Goal: Transaction & Acquisition: Book appointment/travel/reservation

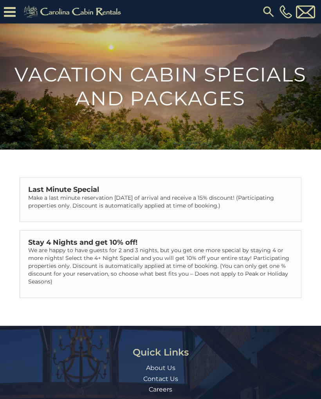
click at [257, 252] on p "We are happy to have guests for 2 and 3 nights, but you get one more special by…" at bounding box center [160, 266] width 265 height 39
click at [10, 13] on icon at bounding box center [10, 12] width 12 height 14
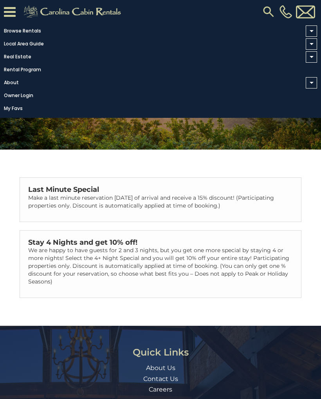
click at [20, 35] on link "Browse Rentals" at bounding box center [158, 30] width 317 height 11
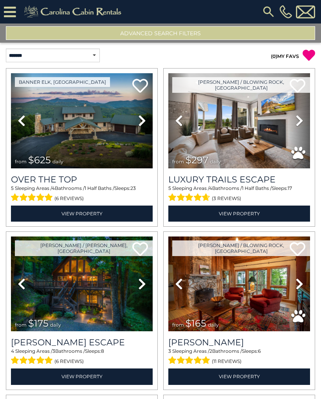
click at [238, 35] on button "Advanced Search Filters" at bounding box center [161, 33] width 310 height 14
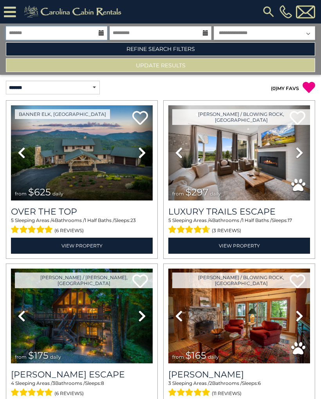
click at [98, 32] on input "text" at bounding box center [57, 33] width 102 height 14
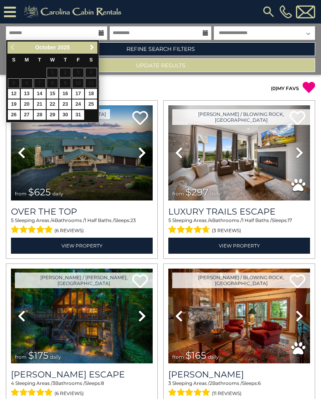
click at [91, 50] on span "Next" at bounding box center [92, 47] width 6 height 6
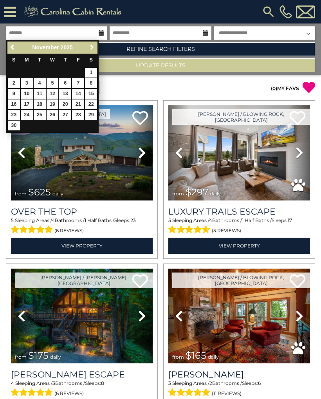
click at [93, 48] on span "Next" at bounding box center [92, 47] width 6 height 6
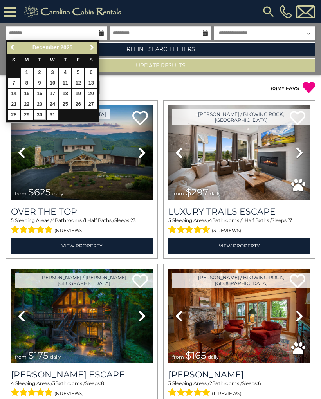
click at [41, 113] on link "30" at bounding box center [40, 115] width 12 height 10
type input "********"
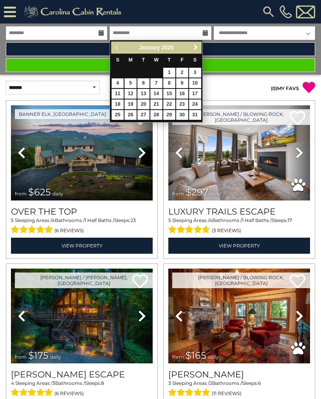
click at [118, 80] on link "4" at bounding box center [118, 83] width 12 height 10
type input "******"
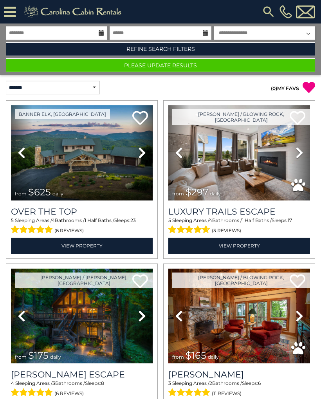
click at [242, 68] on button "Please Update Results" at bounding box center [161, 65] width 310 height 14
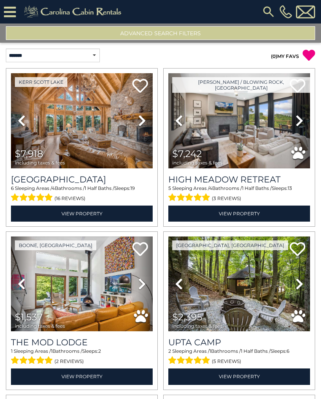
click at [286, 59] on link "( 0 ) MY FAVS" at bounding box center [285, 56] width 28 height 6
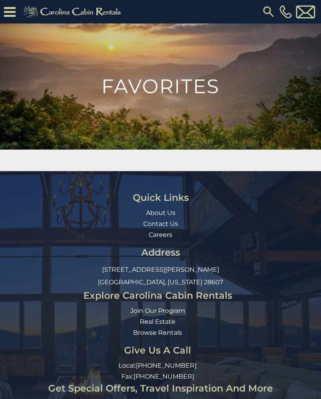
click at [13, 9] on icon at bounding box center [10, 12] width 12 height 14
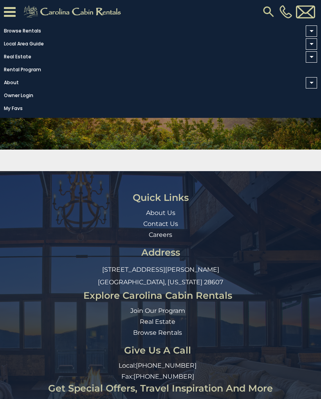
click at [311, 30] on span at bounding box center [312, 31] width 4 height 2
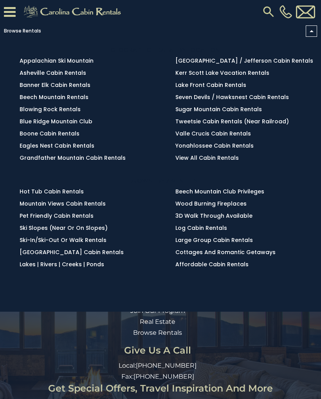
click at [32, 34] on link "Browse Rentals" at bounding box center [158, 30] width 317 height 11
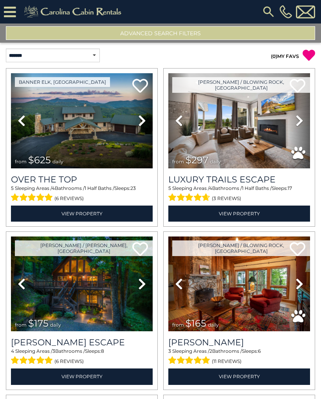
click at [263, 34] on button "Advanced Search Filters" at bounding box center [161, 33] width 310 height 14
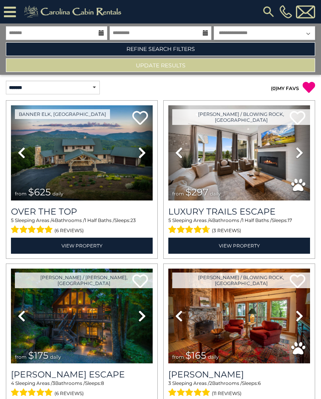
click at [234, 49] on link "Refine Search Filters" at bounding box center [161, 49] width 310 height 14
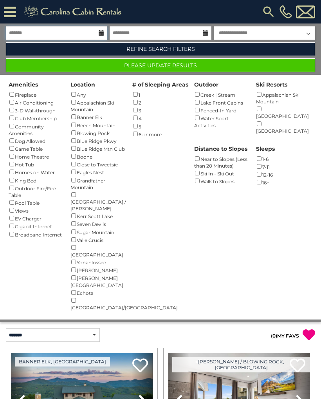
click at [98, 34] on input "text" at bounding box center [57, 33] width 102 height 14
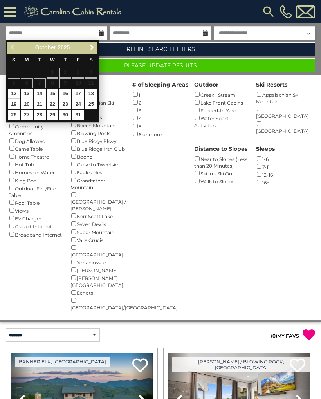
click at [97, 46] on link "Next" at bounding box center [92, 48] width 10 height 10
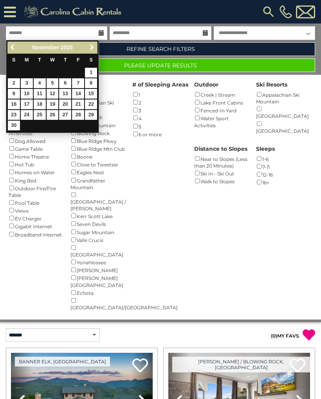
click at [91, 47] on span "Next" at bounding box center [92, 47] width 6 height 6
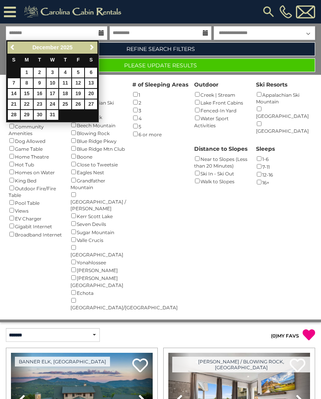
click at [41, 113] on link "30" at bounding box center [40, 115] width 12 height 10
type input "********"
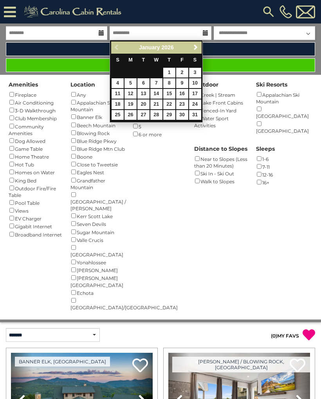
click at [194, 72] on link "3" at bounding box center [195, 73] width 12 height 10
type input "******"
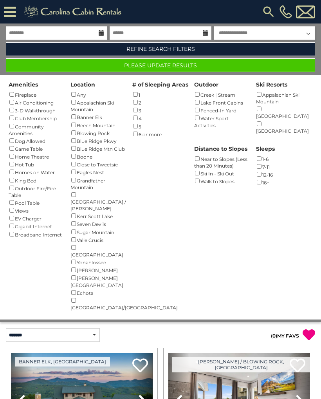
click at [270, 66] on button "Please Update Results" at bounding box center [161, 65] width 310 height 14
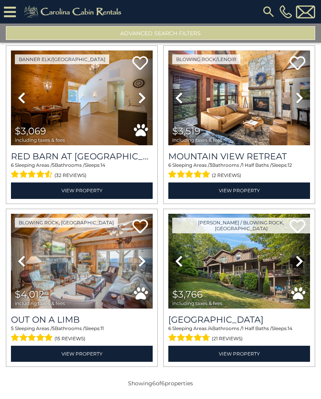
scroll to position [187, 0]
click at [273, 112] on img at bounding box center [240, 98] width 142 height 95
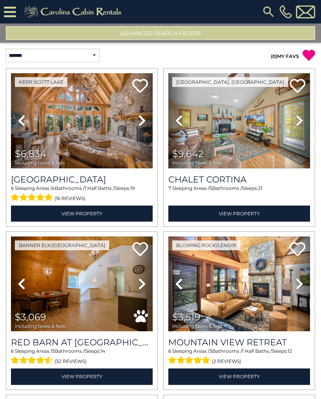
scroll to position [0, 0]
click at [109, 120] on img at bounding box center [82, 120] width 142 height 95
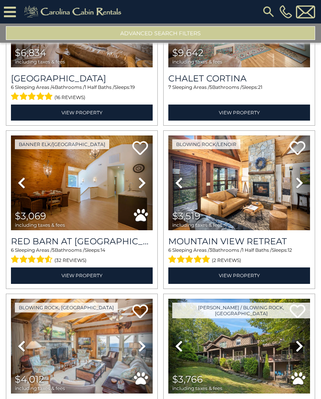
scroll to position [147, 0]
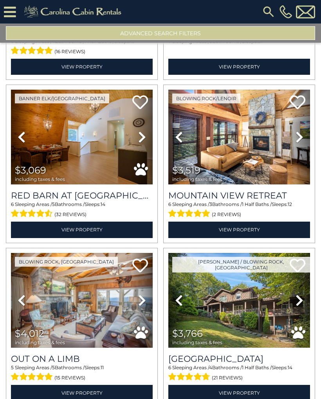
click at [120, 140] on img at bounding box center [82, 137] width 142 height 95
click at [84, 296] on img at bounding box center [82, 300] width 142 height 95
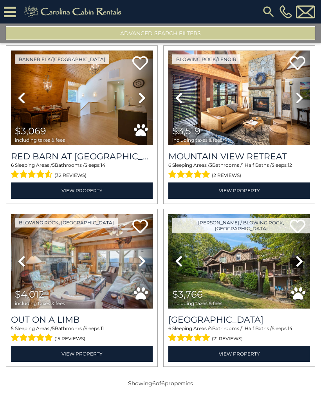
scroll to position [187, 0]
click at [203, 34] on button "Advanced Search Filters" at bounding box center [161, 33] width 310 height 14
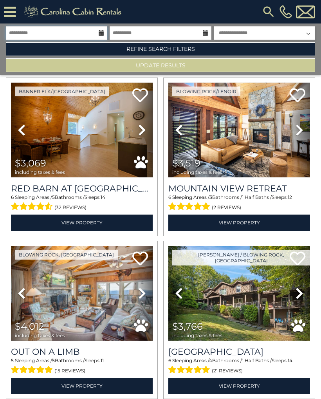
click at [99, 29] on input "**********" at bounding box center [57, 33] width 102 height 14
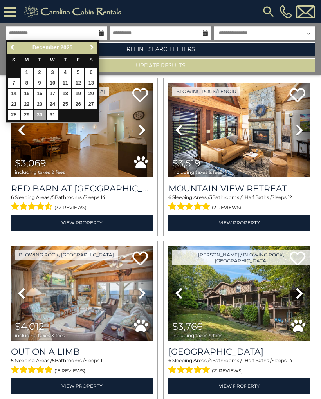
click at [95, 48] on span "Next" at bounding box center [92, 47] width 6 height 6
click at [94, 47] on span "Next" at bounding box center [92, 47] width 6 height 6
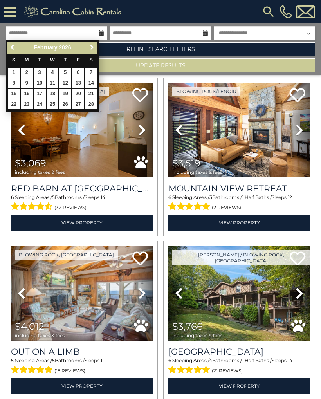
click at [93, 47] on span "Next" at bounding box center [92, 47] width 6 height 6
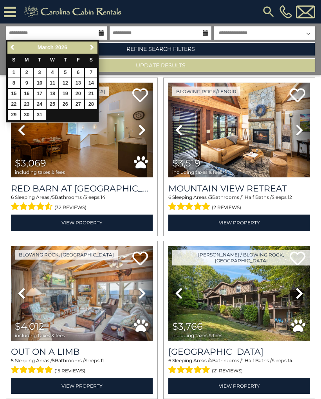
click at [92, 47] on span "Next" at bounding box center [92, 47] width 6 height 6
click at [92, 46] on span "Next" at bounding box center [92, 47] width 6 height 6
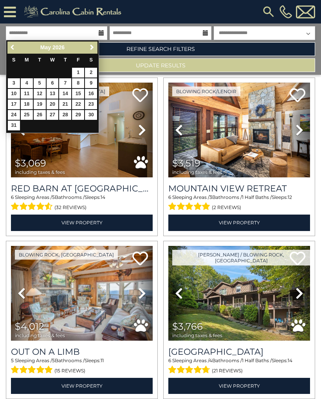
click at [13, 47] on span "Previous" at bounding box center [13, 47] width 6 height 6
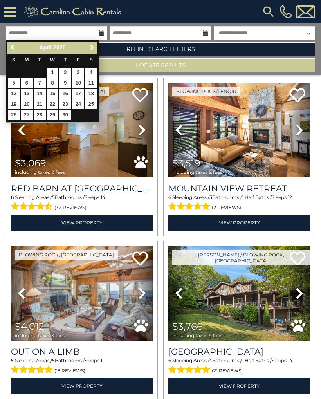
click at [14, 43] on link "Previous" at bounding box center [13, 48] width 10 height 10
click at [80, 71] on link "6" at bounding box center [78, 73] width 12 height 10
type input "******"
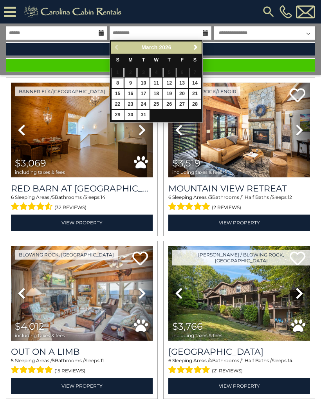
click at [120, 82] on link "8" at bounding box center [118, 83] width 12 height 10
type input "******"
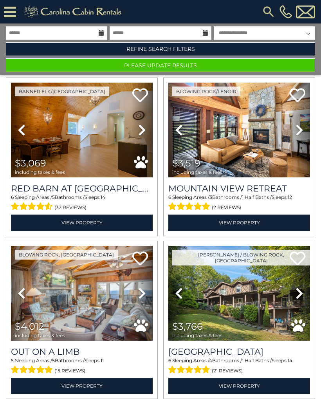
click at [249, 65] on button "Please Update Results" at bounding box center [161, 65] width 310 height 14
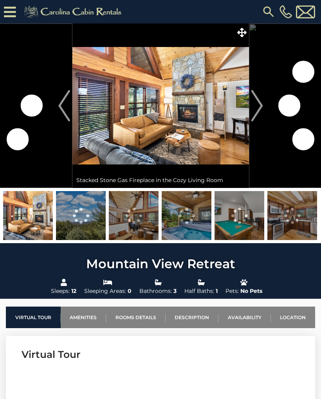
click at [210, 102] on img at bounding box center [161, 106] width 177 height 165
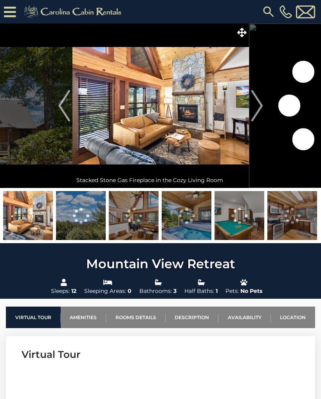
click at [241, 33] on icon at bounding box center [241, 32] width 9 height 9
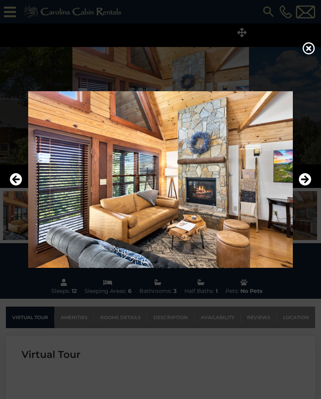
click at [304, 179] on icon "Next" at bounding box center [305, 179] width 13 height 13
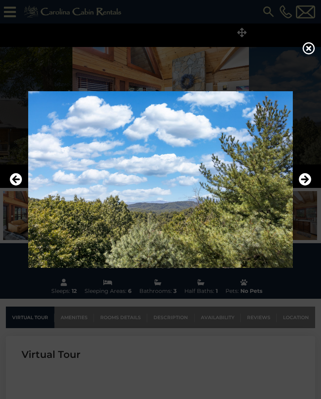
click at [303, 181] on icon "Next" at bounding box center [305, 179] width 13 height 13
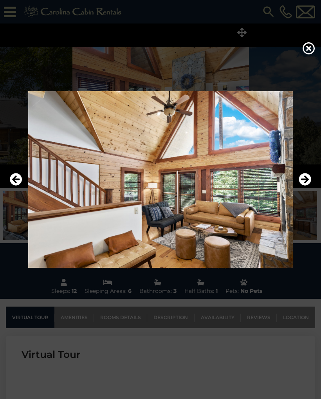
click at [305, 180] on icon "Next" at bounding box center [305, 179] width 13 height 13
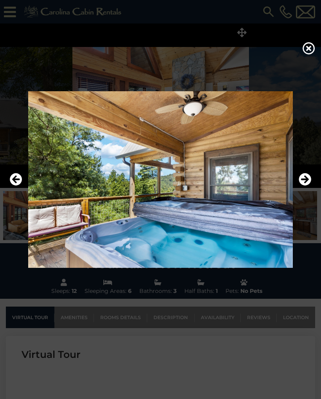
click at [305, 179] on icon "Next" at bounding box center [305, 179] width 13 height 13
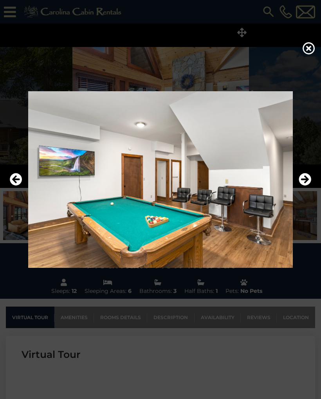
click at [304, 181] on icon "Next" at bounding box center [305, 179] width 13 height 13
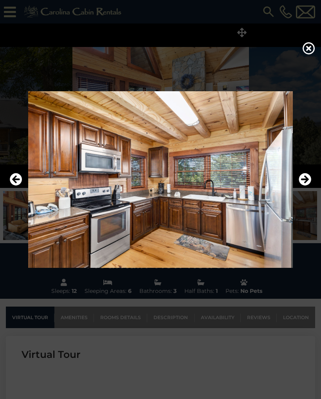
click at [306, 180] on icon "Next" at bounding box center [305, 179] width 13 height 13
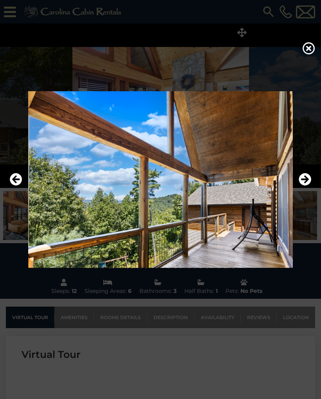
click at [306, 180] on icon "Next" at bounding box center [305, 179] width 13 height 13
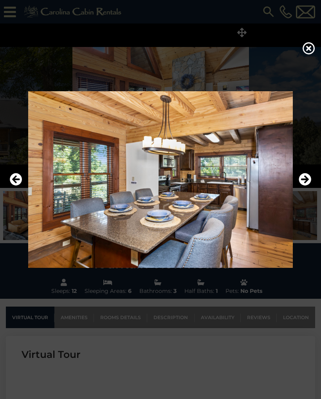
click at [305, 180] on icon "Next" at bounding box center [305, 179] width 13 height 13
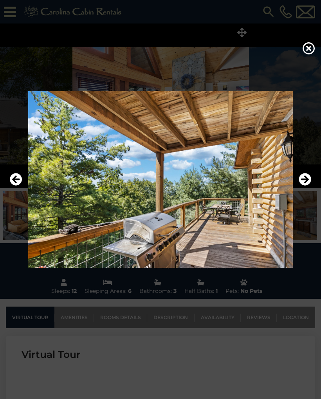
click at [305, 179] on icon "Next" at bounding box center [305, 179] width 13 height 13
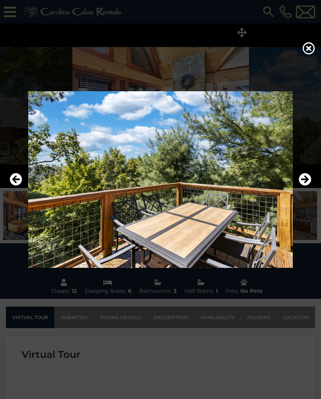
click at [304, 179] on icon "Next" at bounding box center [305, 179] width 13 height 13
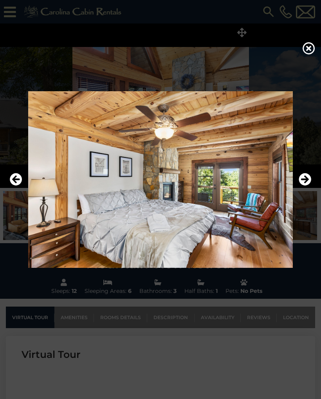
click at [303, 180] on icon "Next" at bounding box center [305, 179] width 13 height 13
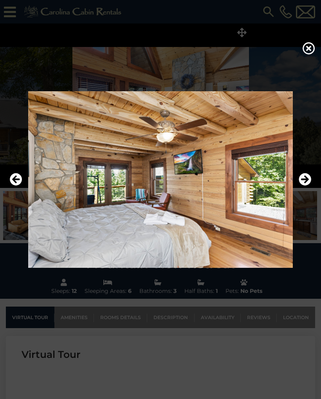
click at [306, 180] on icon "Next" at bounding box center [305, 179] width 13 height 13
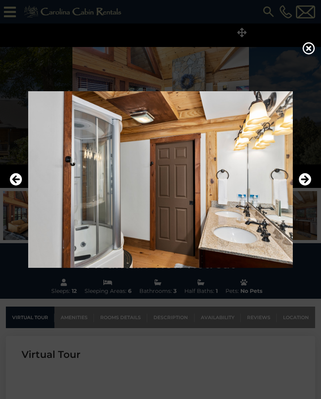
click at [306, 181] on icon "Next" at bounding box center [305, 179] width 13 height 13
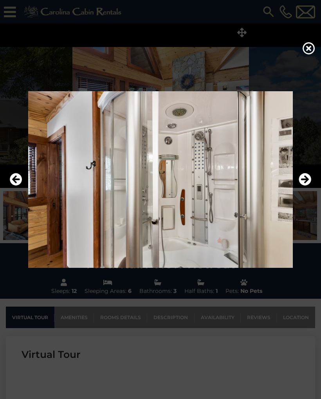
click at [306, 179] on icon "Next" at bounding box center [305, 179] width 13 height 13
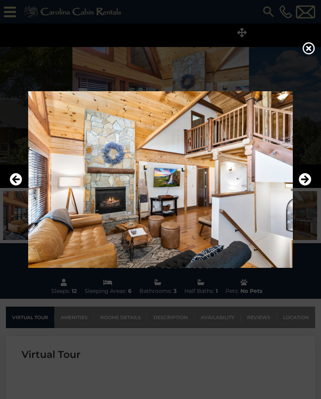
click at [305, 179] on icon "Next" at bounding box center [305, 179] width 13 height 13
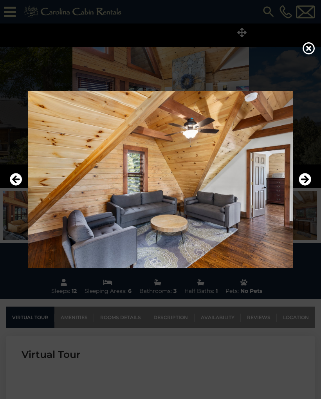
click at [305, 182] on icon "Next" at bounding box center [305, 179] width 13 height 13
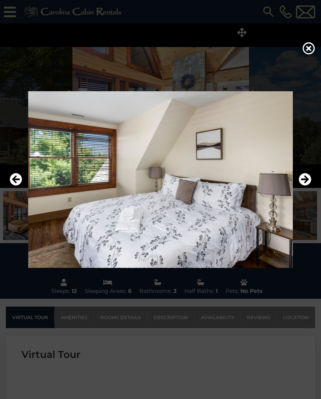
click at [306, 180] on icon "Next" at bounding box center [305, 179] width 13 height 13
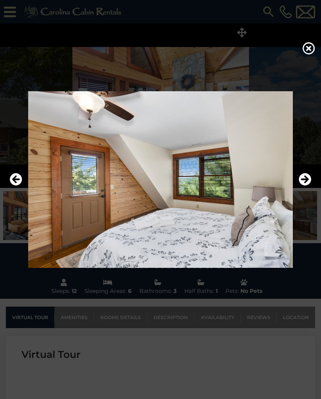
click at [302, 180] on icon "Next" at bounding box center [305, 179] width 13 height 13
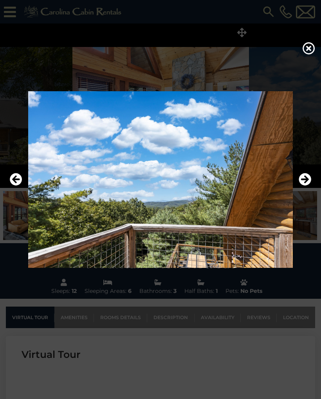
click at [11, 178] on icon "Previous" at bounding box center [16, 179] width 13 height 13
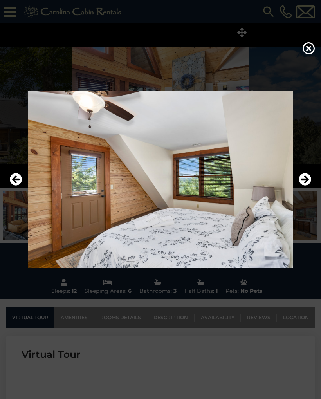
click at [304, 179] on icon "Next" at bounding box center [305, 179] width 13 height 13
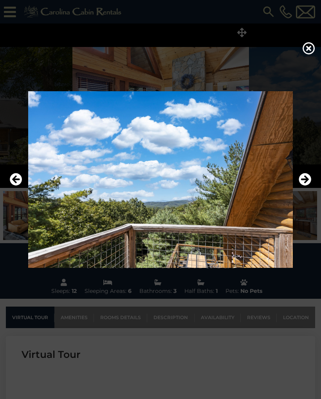
click at [305, 179] on icon "Next" at bounding box center [305, 179] width 13 height 13
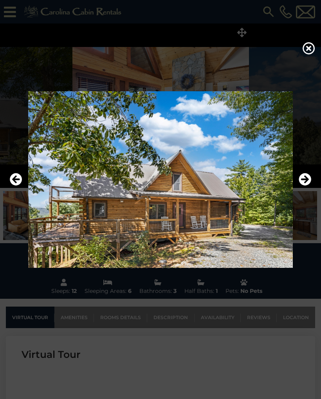
click at [303, 181] on icon "Next" at bounding box center [305, 179] width 13 height 13
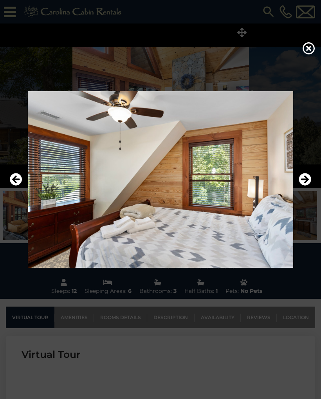
click at [308, 179] on icon "Next" at bounding box center [305, 179] width 13 height 13
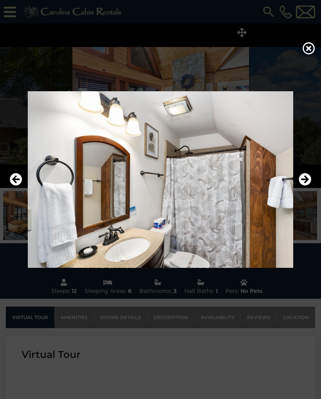
click at [304, 178] on icon "Next" at bounding box center [305, 179] width 13 height 13
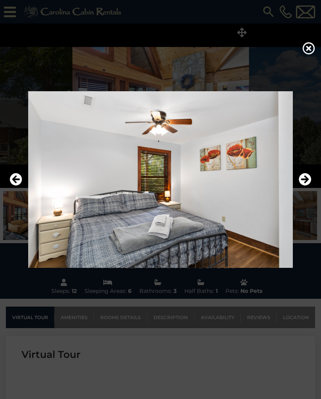
click at [303, 179] on icon "Next" at bounding box center [305, 179] width 13 height 13
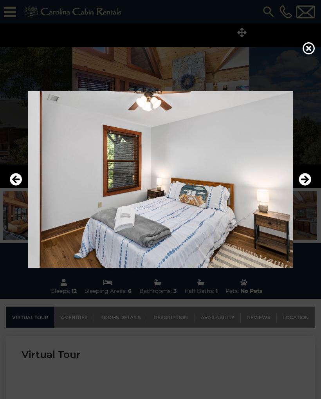
click at [304, 178] on icon "Next" at bounding box center [305, 179] width 13 height 13
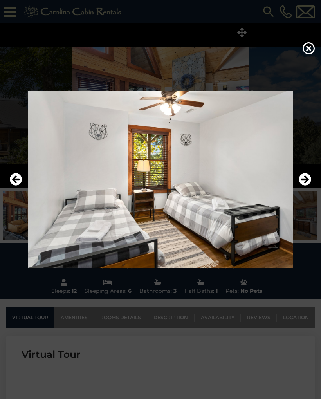
click at [303, 178] on icon "Next" at bounding box center [305, 179] width 13 height 13
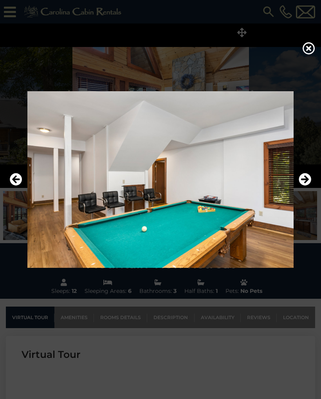
click at [306, 180] on icon "Next" at bounding box center [305, 179] width 13 height 13
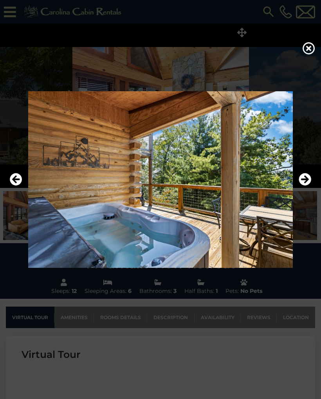
click at [305, 181] on icon "Next" at bounding box center [305, 179] width 13 height 13
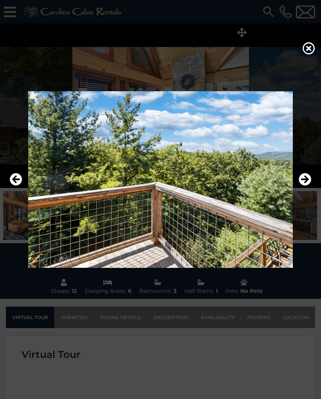
click at [304, 180] on icon "Next" at bounding box center [305, 179] width 13 height 13
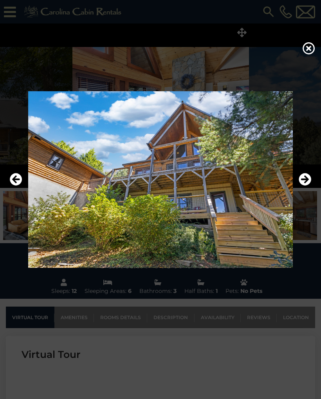
click at [305, 180] on icon "Next" at bounding box center [305, 179] width 13 height 13
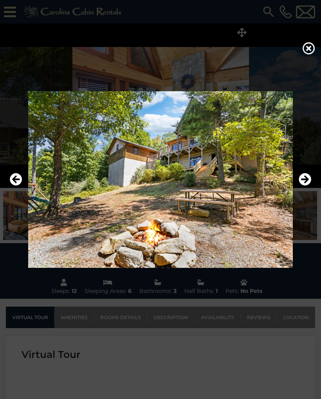
click at [305, 180] on icon "Next" at bounding box center [305, 179] width 13 height 13
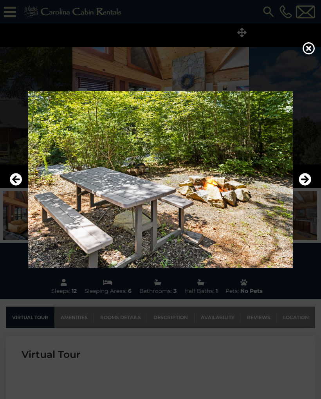
click at [303, 179] on icon "Next" at bounding box center [305, 179] width 13 height 13
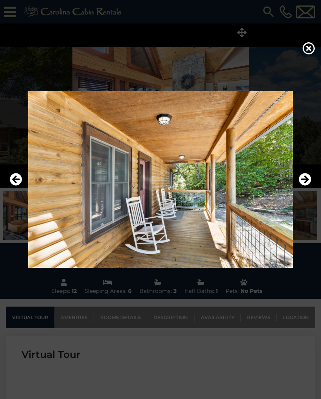
click at [304, 180] on icon "Next" at bounding box center [305, 179] width 13 height 13
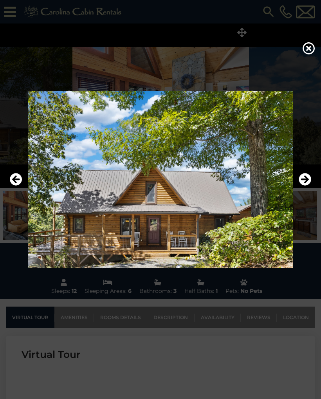
click at [305, 181] on icon "Next" at bounding box center [305, 179] width 13 height 13
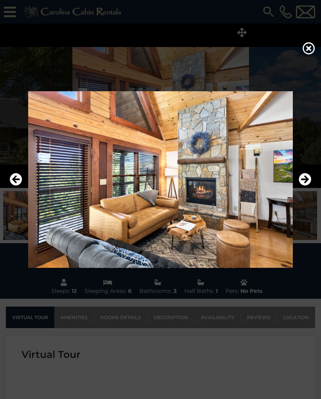
click at [303, 180] on icon "Next" at bounding box center [305, 179] width 13 height 13
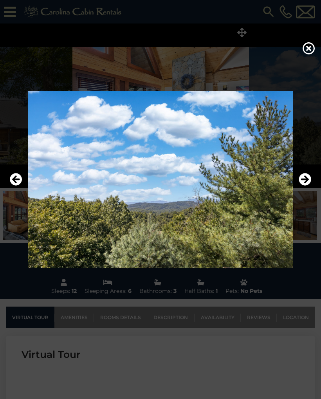
click at [305, 179] on icon "Next" at bounding box center [305, 179] width 13 height 13
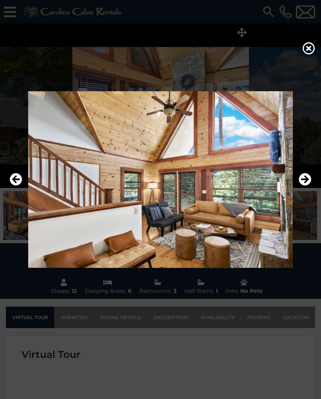
click at [309, 47] on icon at bounding box center [309, 48] width 13 height 13
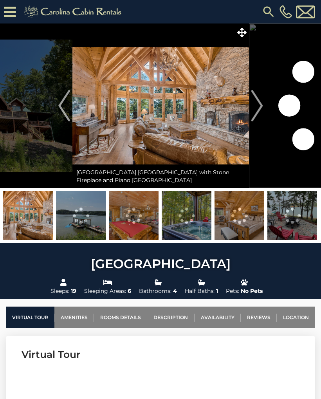
click at [243, 33] on icon at bounding box center [241, 32] width 9 height 9
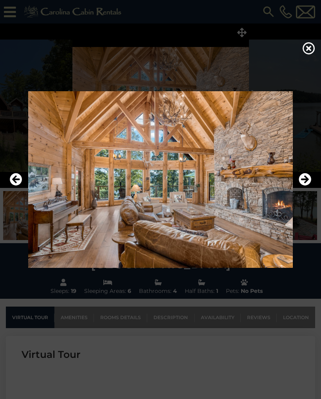
click at [305, 181] on icon "Next" at bounding box center [305, 179] width 13 height 13
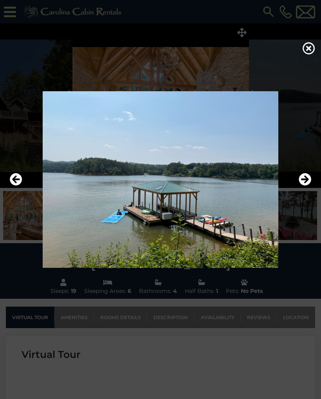
click at [304, 181] on icon "Next" at bounding box center [305, 179] width 13 height 13
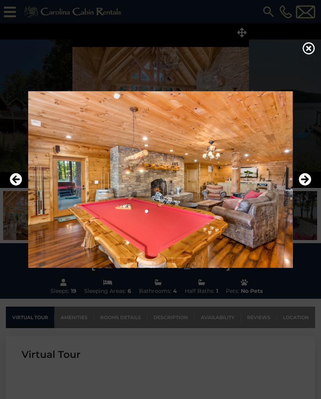
click at [303, 181] on icon "Next" at bounding box center [305, 179] width 13 height 13
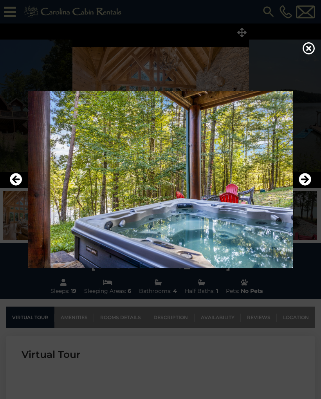
click at [303, 181] on icon "Next" at bounding box center [305, 179] width 13 height 13
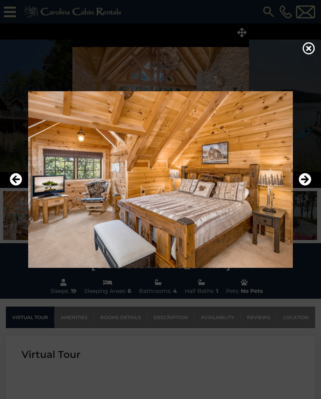
click at [303, 182] on icon "Next" at bounding box center [305, 179] width 13 height 13
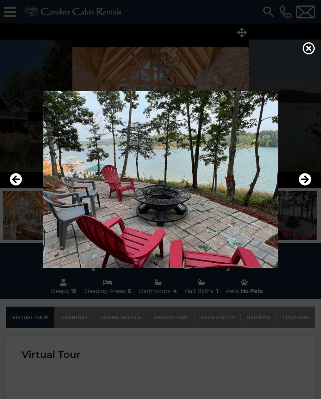
click at [303, 182] on icon "Next" at bounding box center [305, 179] width 13 height 13
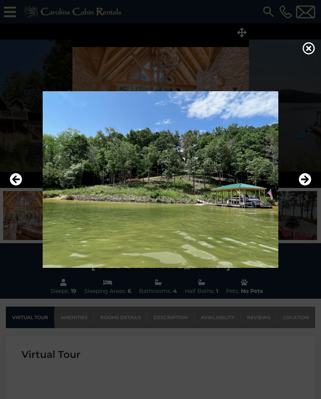
click at [302, 181] on icon "Next" at bounding box center [305, 179] width 13 height 13
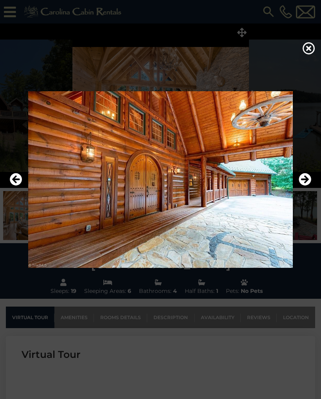
click at [300, 182] on icon "Next" at bounding box center [305, 179] width 13 height 13
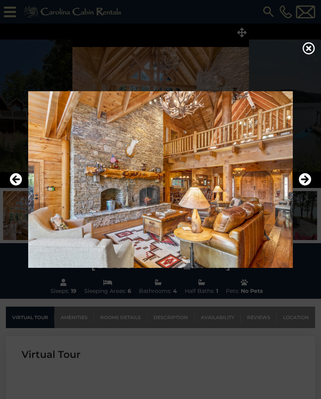
click at [306, 179] on icon "Next" at bounding box center [305, 179] width 13 height 13
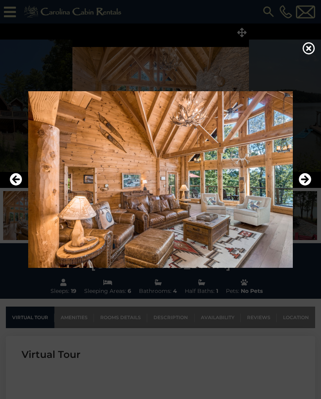
click at [305, 180] on icon "Next" at bounding box center [305, 179] width 13 height 13
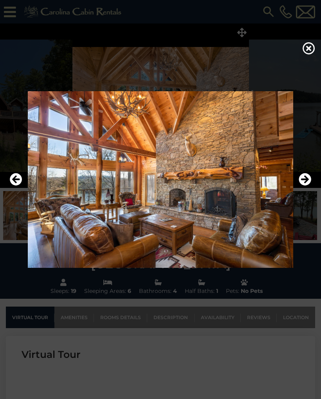
click at [304, 180] on icon "Next" at bounding box center [305, 179] width 13 height 13
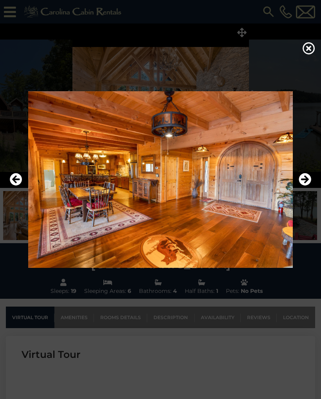
click at [304, 181] on icon "Next" at bounding box center [305, 179] width 13 height 13
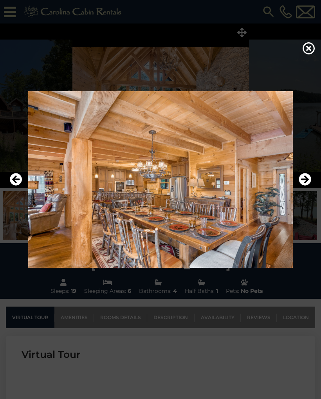
click at [305, 181] on icon "Next" at bounding box center [305, 179] width 13 height 13
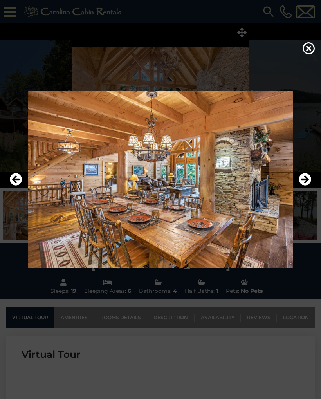
click at [304, 181] on icon "Next" at bounding box center [305, 179] width 13 height 13
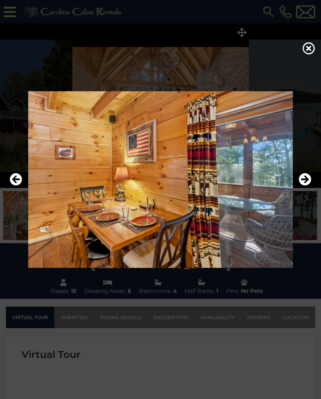
click at [305, 181] on icon "Next" at bounding box center [305, 179] width 13 height 13
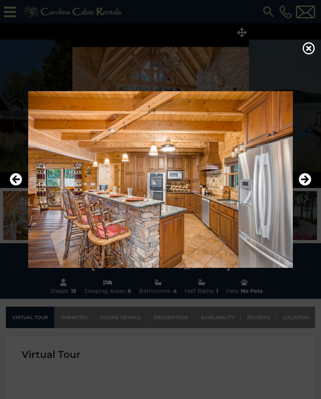
click at [304, 180] on icon "Next" at bounding box center [305, 179] width 13 height 13
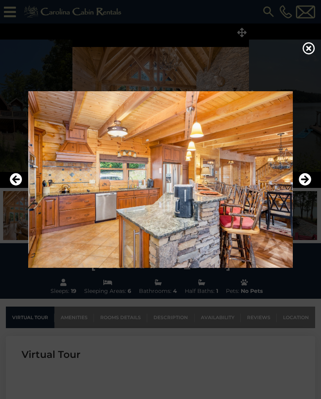
click at [305, 179] on icon "Next" at bounding box center [305, 179] width 13 height 13
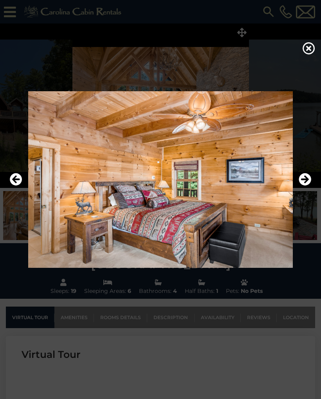
click at [305, 179] on icon "Next" at bounding box center [305, 179] width 13 height 13
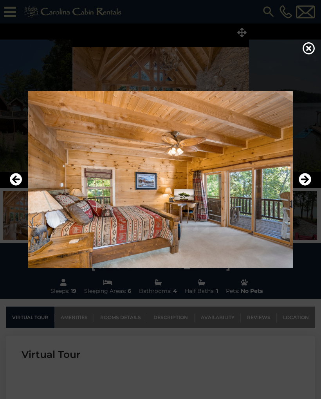
click at [306, 179] on icon "Next" at bounding box center [305, 179] width 13 height 13
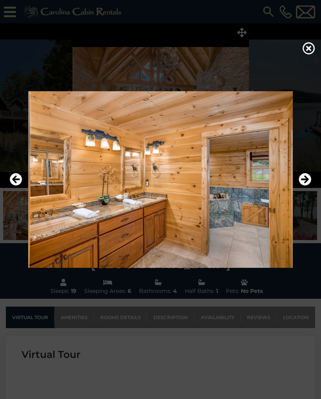
click at [306, 179] on icon "Next" at bounding box center [305, 179] width 13 height 13
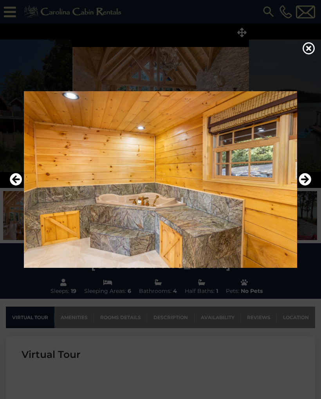
click at [305, 180] on icon "Next" at bounding box center [305, 179] width 13 height 13
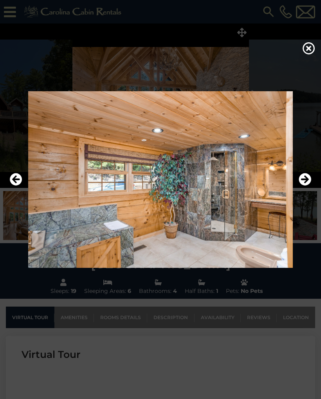
click at [305, 179] on icon "Next" at bounding box center [305, 179] width 13 height 13
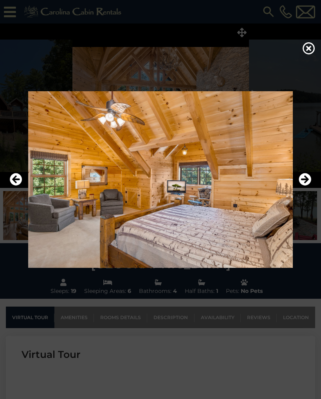
click at [305, 179] on icon "Next" at bounding box center [305, 179] width 13 height 13
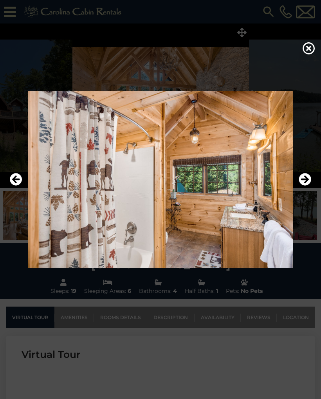
click at [306, 179] on icon "Next" at bounding box center [305, 179] width 13 height 13
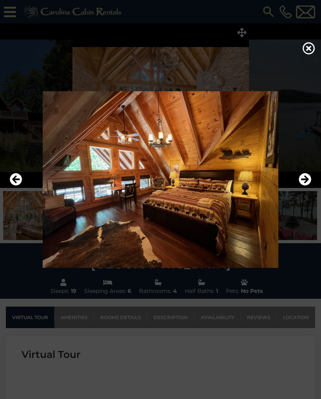
click at [306, 179] on icon "Next" at bounding box center [305, 179] width 13 height 13
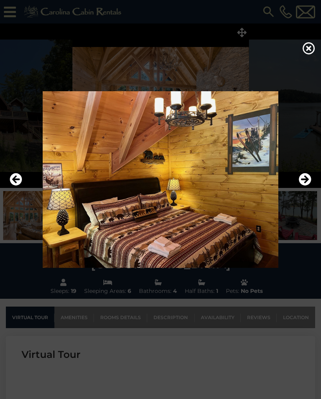
click at [23, 177] on img at bounding box center [161, 179] width 306 height 177
click at [21, 178] on icon "Previous" at bounding box center [16, 179] width 13 height 13
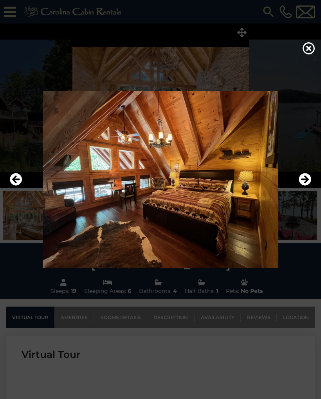
click at [301, 180] on icon "Next" at bounding box center [305, 179] width 13 height 13
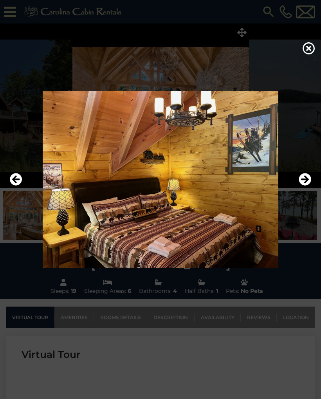
click at [307, 179] on icon "Next" at bounding box center [305, 179] width 13 height 13
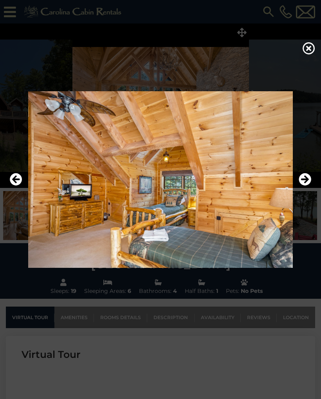
click at [307, 180] on icon "Next" at bounding box center [305, 179] width 13 height 13
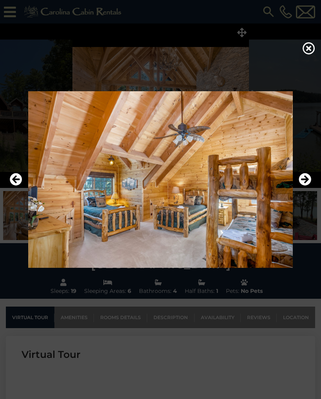
click at [305, 181] on icon "Next" at bounding box center [305, 179] width 13 height 13
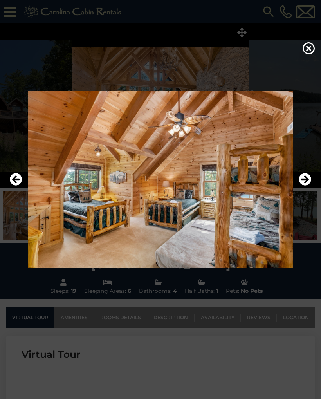
click at [304, 182] on icon "Next" at bounding box center [305, 179] width 13 height 13
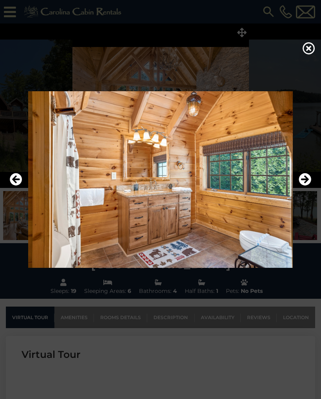
click at [303, 183] on icon "Next" at bounding box center [305, 179] width 13 height 13
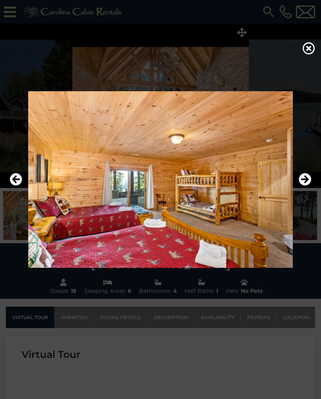
click at [303, 180] on icon "Next" at bounding box center [305, 179] width 13 height 13
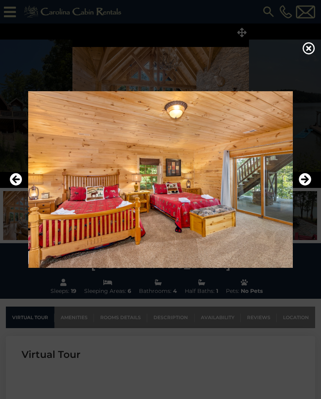
click at [306, 180] on icon "Next" at bounding box center [305, 179] width 13 height 13
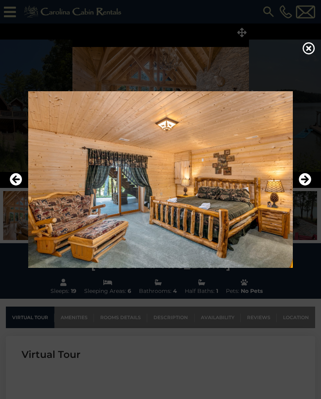
click at [306, 180] on icon "Next" at bounding box center [305, 179] width 13 height 13
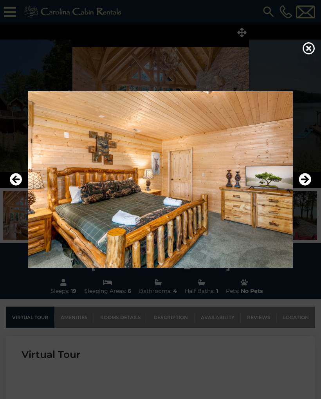
click at [305, 180] on icon "Next" at bounding box center [305, 179] width 13 height 13
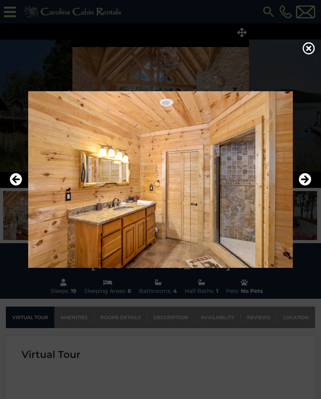
click at [304, 180] on icon "Next" at bounding box center [305, 179] width 13 height 13
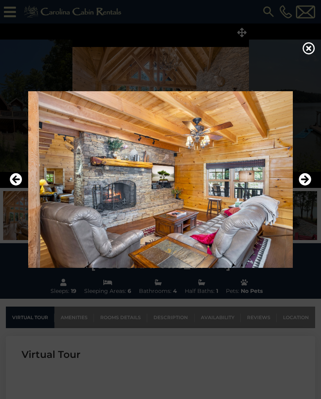
click at [305, 180] on icon "Next" at bounding box center [305, 179] width 13 height 13
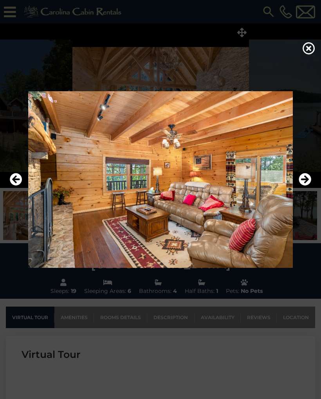
click at [304, 180] on icon "Next" at bounding box center [305, 179] width 13 height 13
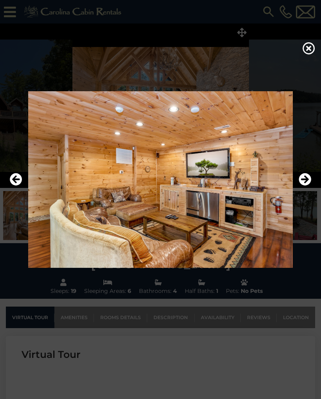
click at [305, 179] on icon "Next" at bounding box center [305, 179] width 13 height 13
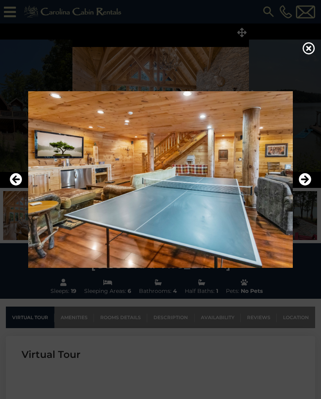
click at [304, 181] on icon "Next" at bounding box center [305, 179] width 13 height 13
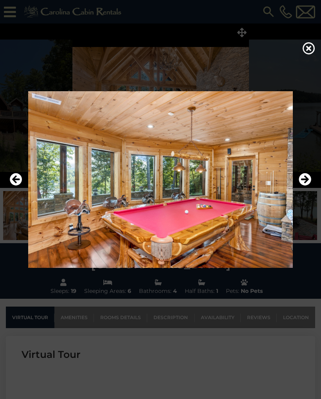
click at [308, 177] on icon "Next" at bounding box center [305, 179] width 13 height 13
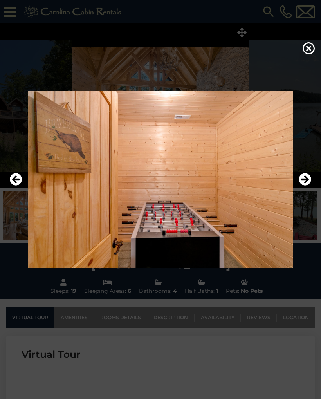
click at [309, 179] on icon "Next" at bounding box center [305, 179] width 13 height 13
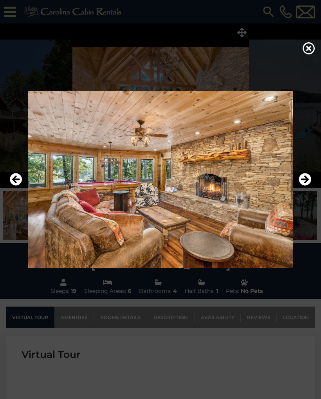
click at [306, 181] on icon "Next" at bounding box center [305, 179] width 13 height 13
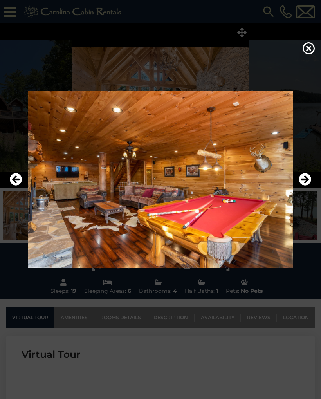
click at [307, 180] on icon "Next" at bounding box center [305, 179] width 13 height 13
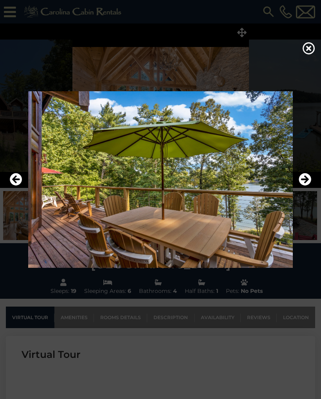
click at [307, 181] on icon "Next" at bounding box center [305, 179] width 13 height 13
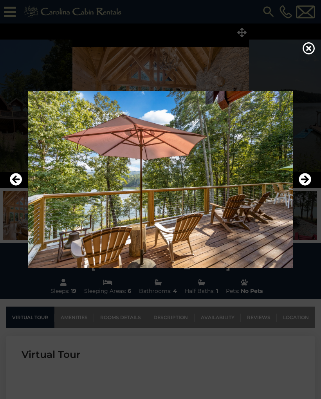
click at [305, 182] on icon "Next" at bounding box center [305, 179] width 13 height 13
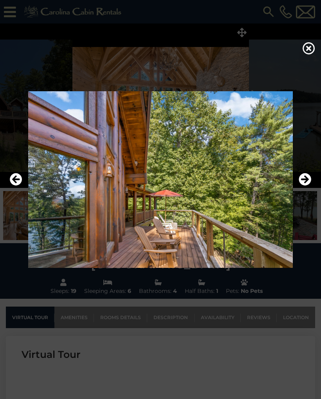
click at [307, 49] on icon at bounding box center [309, 48] width 13 height 13
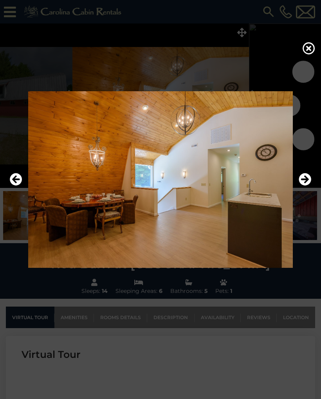
click at [305, 180] on icon "Next" at bounding box center [305, 179] width 13 height 13
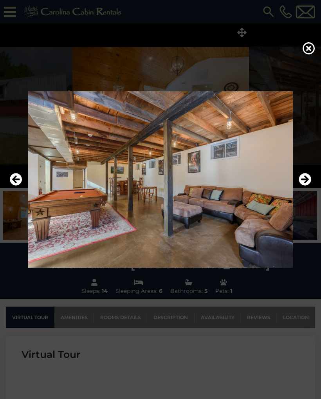
click at [303, 181] on icon "Next" at bounding box center [305, 179] width 13 height 13
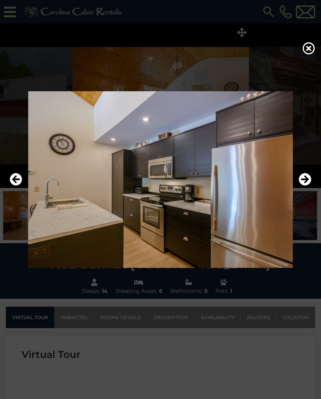
click at [303, 181] on icon "Next" at bounding box center [305, 179] width 13 height 13
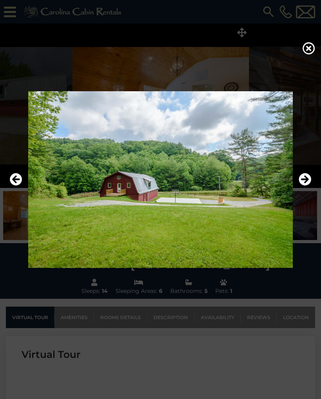
click at [302, 181] on icon "Next" at bounding box center [305, 179] width 13 height 13
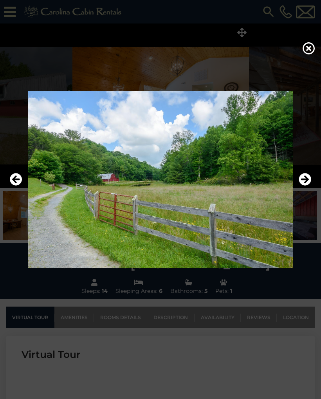
click at [303, 181] on icon "Next" at bounding box center [305, 179] width 13 height 13
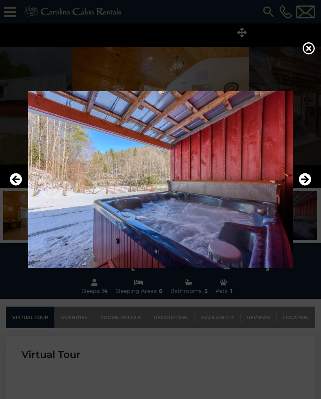
click at [303, 181] on icon "Next" at bounding box center [305, 179] width 13 height 13
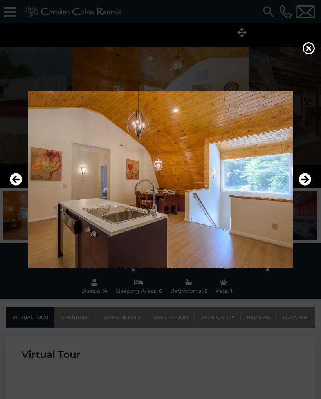
click at [303, 180] on icon "Next" at bounding box center [305, 179] width 13 height 13
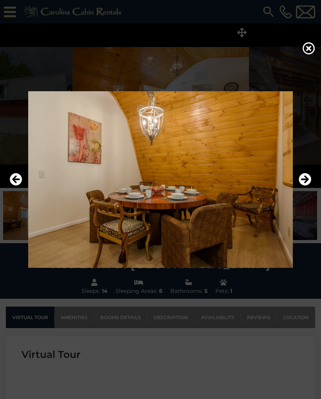
click at [303, 180] on icon "Next" at bounding box center [305, 179] width 13 height 13
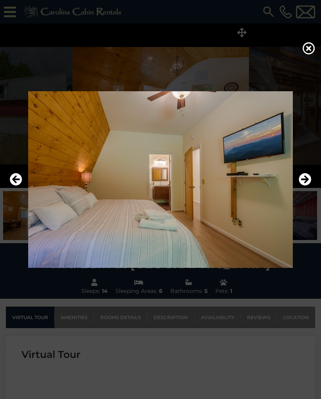
click at [302, 181] on icon "Next" at bounding box center [305, 179] width 13 height 13
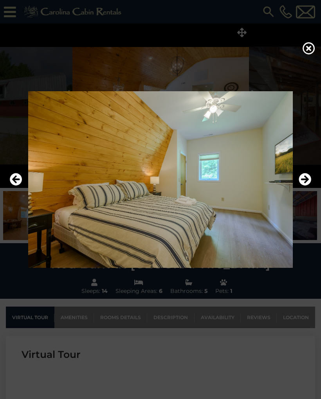
click at [302, 181] on icon "Next" at bounding box center [305, 179] width 13 height 13
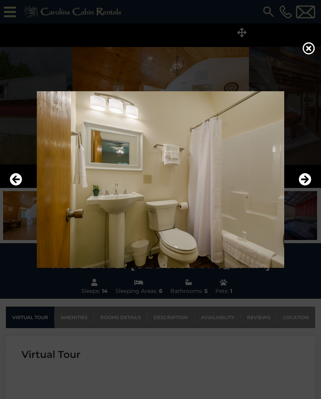
click at [302, 180] on icon "Next" at bounding box center [305, 179] width 13 height 13
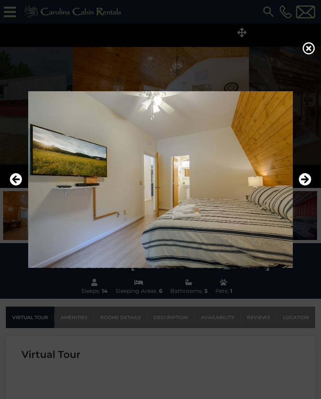
click at [310, 49] on icon at bounding box center [309, 48] width 13 height 13
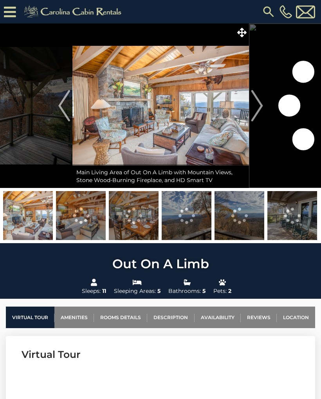
click at [240, 34] on icon at bounding box center [241, 32] width 9 height 9
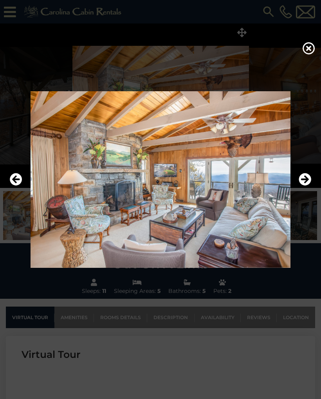
click at [301, 181] on icon "Next" at bounding box center [305, 179] width 13 height 13
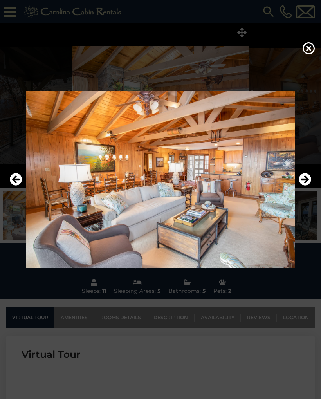
click at [302, 179] on icon "Next" at bounding box center [305, 179] width 13 height 13
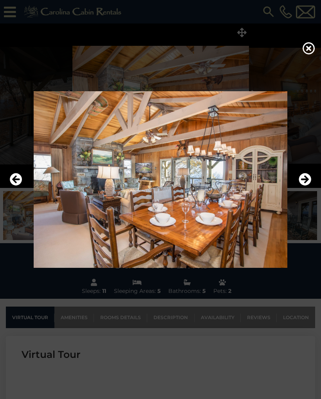
click at [301, 180] on icon "Next" at bounding box center [305, 179] width 13 height 13
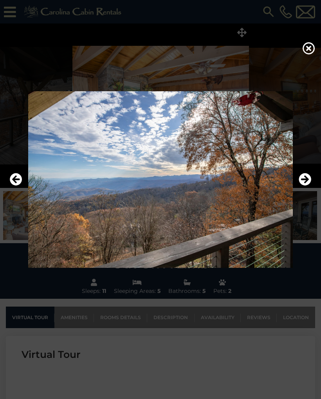
click at [301, 179] on icon "Next" at bounding box center [305, 179] width 13 height 13
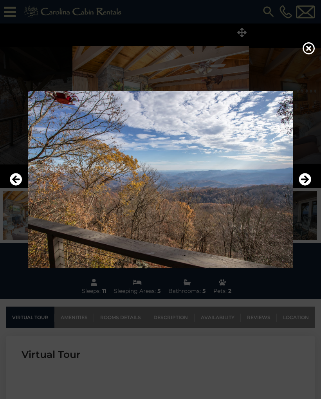
click at [304, 178] on icon "Next" at bounding box center [305, 179] width 13 height 13
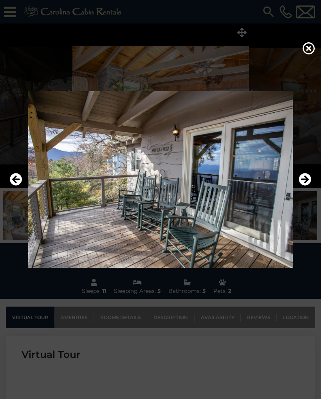
click at [301, 180] on icon "Next" at bounding box center [305, 179] width 13 height 13
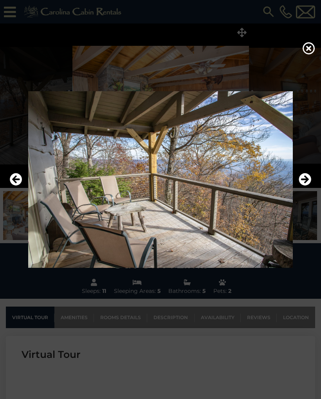
click at [301, 181] on icon "Next" at bounding box center [305, 179] width 13 height 13
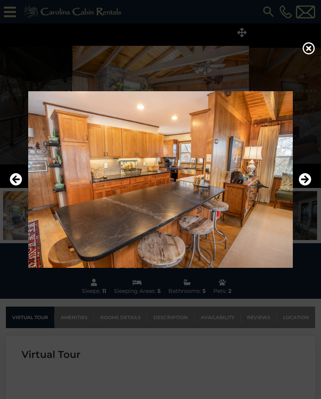
click at [300, 181] on icon "Next" at bounding box center [305, 179] width 13 height 13
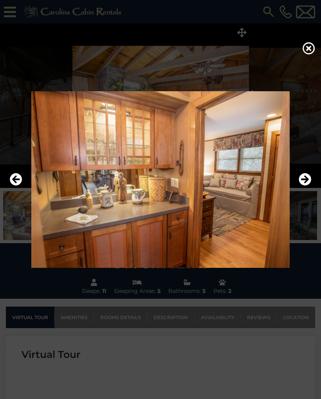
click at [301, 180] on icon "Next" at bounding box center [305, 179] width 13 height 13
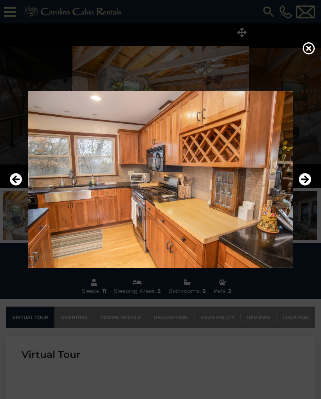
click at [300, 181] on icon "Next" at bounding box center [305, 179] width 13 height 13
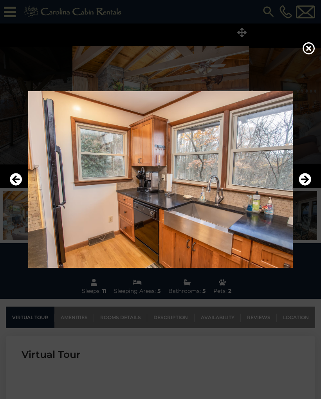
click at [300, 181] on icon "Next" at bounding box center [305, 179] width 13 height 13
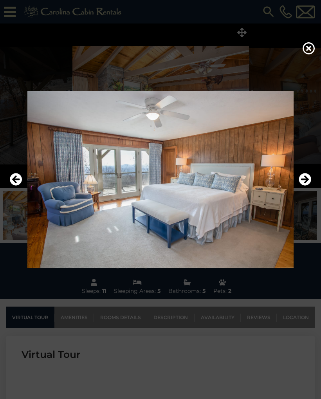
click at [299, 182] on icon "Next" at bounding box center [305, 179] width 13 height 13
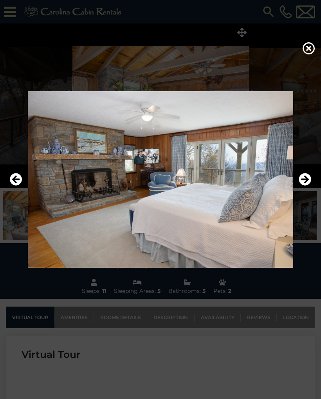
click at [300, 182] on icon "Next" at bounding box center [305, 179] width 13 height 13
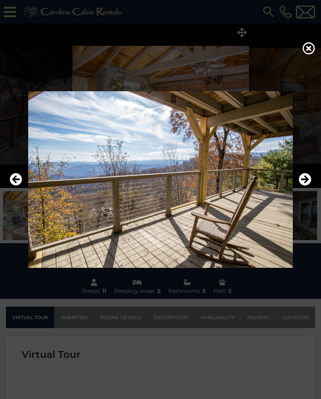
click at [300, 182] on icon "Next" at bounding box center [305, 179] width 13 height 13
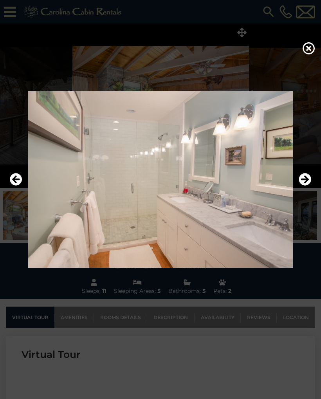
click at [300, 181] on icon "Next" at bounding box center [305, 179] width 13 height 13
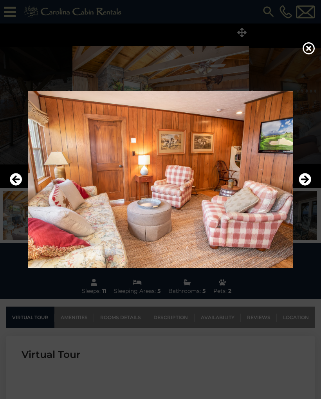
click at [300, 181] on icon "Next" at bounding box center [305, 179] width 13 height 13
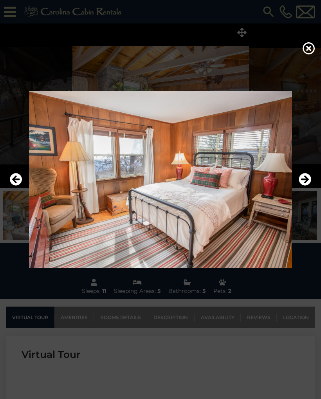
click at [300, 181] on icon "Next" at bounding box center [305, 179] width 13 height 13
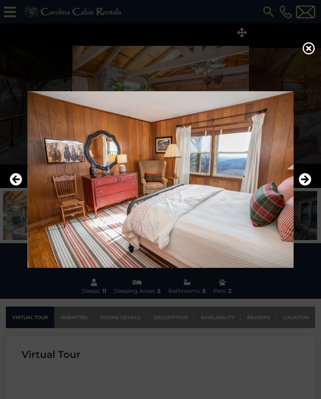
click at [300, 182] on icon "Next" at bounding box center [305, 179] width 13 height 13
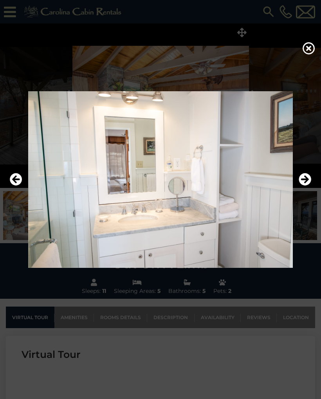
click at [309, 51] on icon at bounding box center [309, 48] width 13 height 13
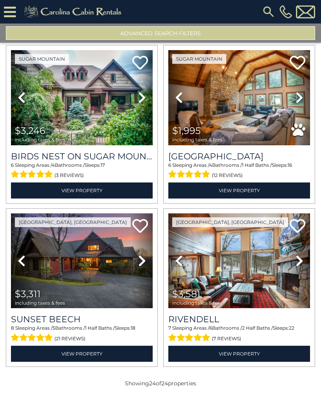
scroll to position [1658, 0]
